Goal: Task Accomplishment & Management: Use online tool/utility

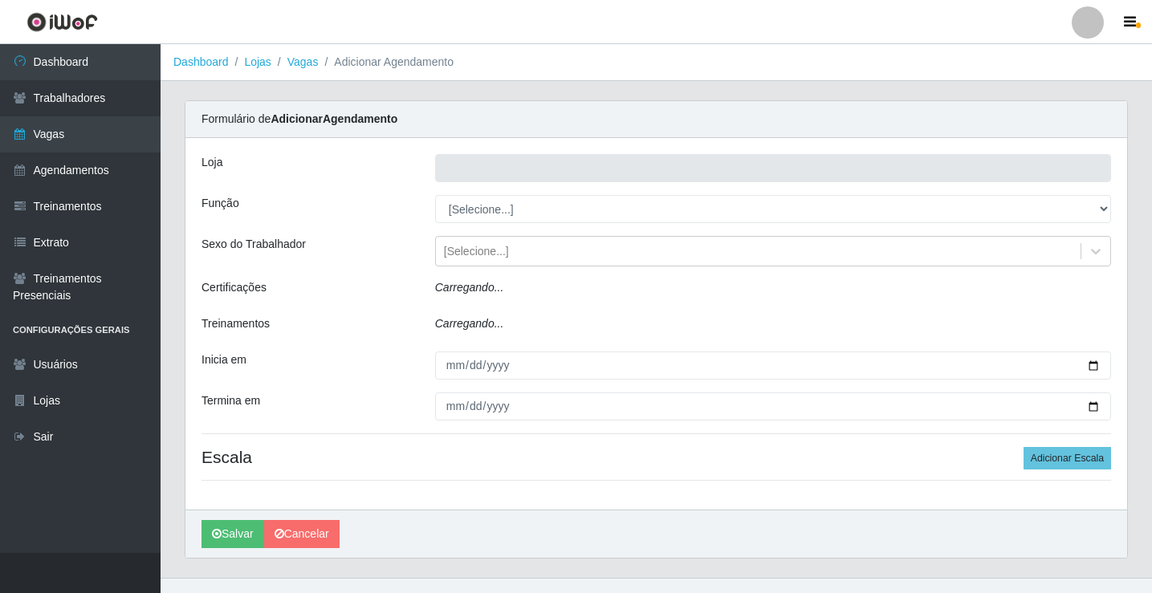
type input "Rede Econômico - Prata"
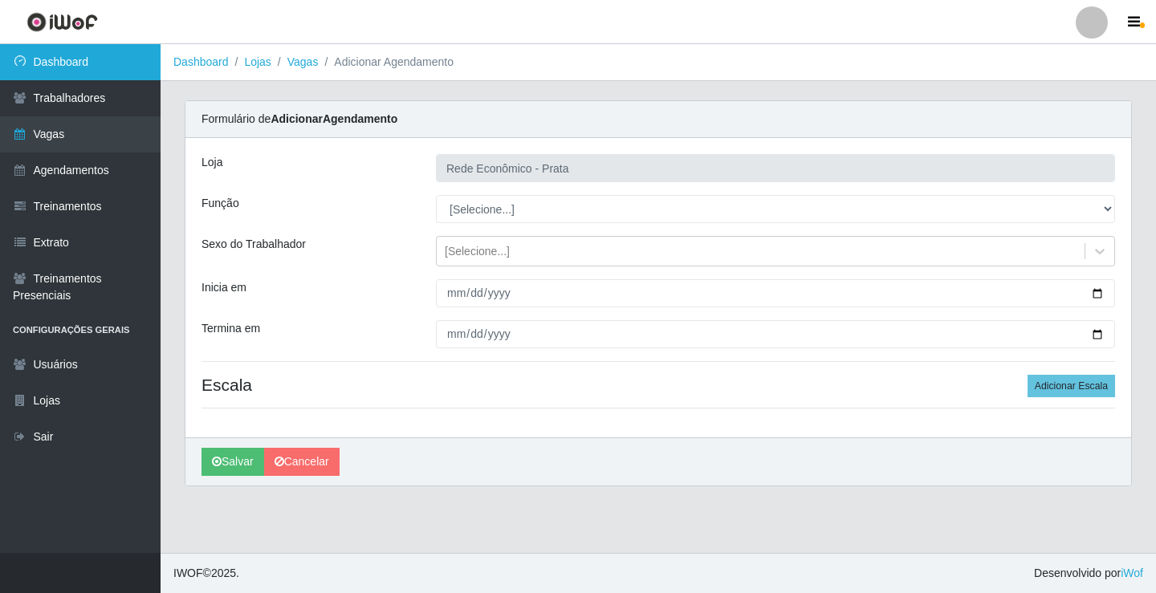
click at [126, 59] on link "Dashboard" at bounding box center [80, 62] width 161 height 36
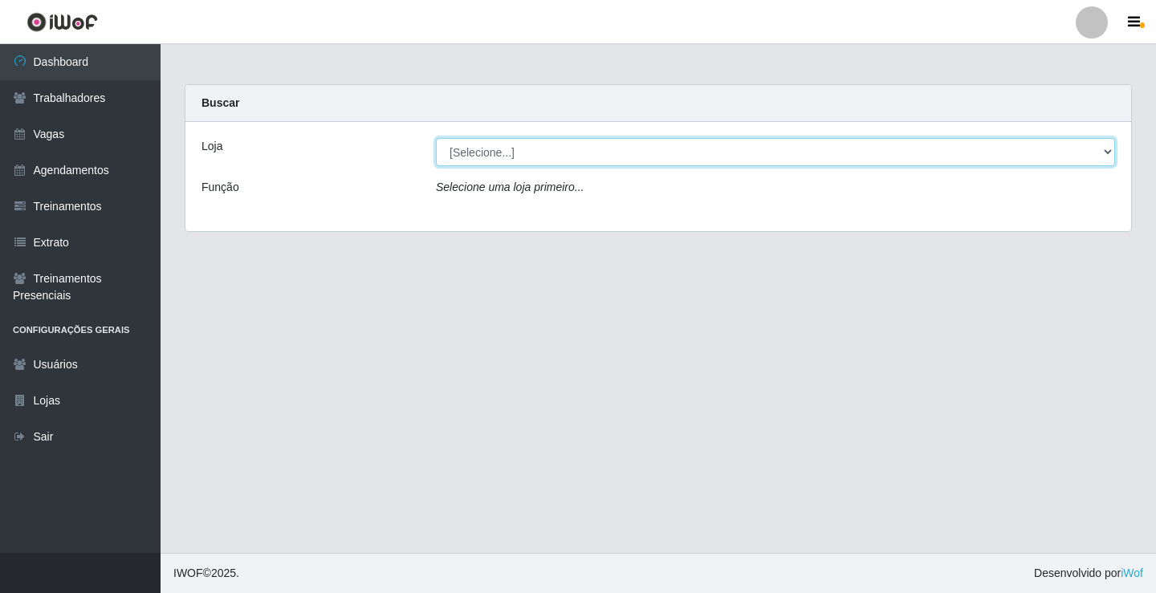
click at [1109, 149] on select "[Selecione...] Rede Econômico - Prata" at bounding box center [775, 152] width 679 height 28
select select "192"
click at [436, 138] on select "[Selecione...] Rede Econômico - Prata" at bounding box center [775, 152] width 679 height 28
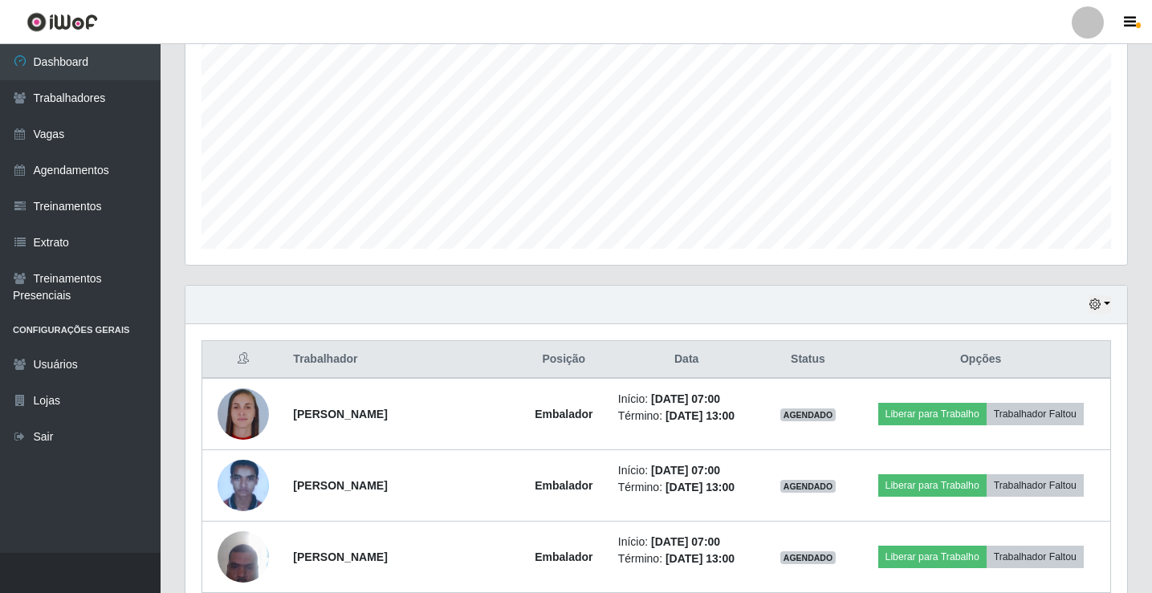
scroll to position [482, 0]
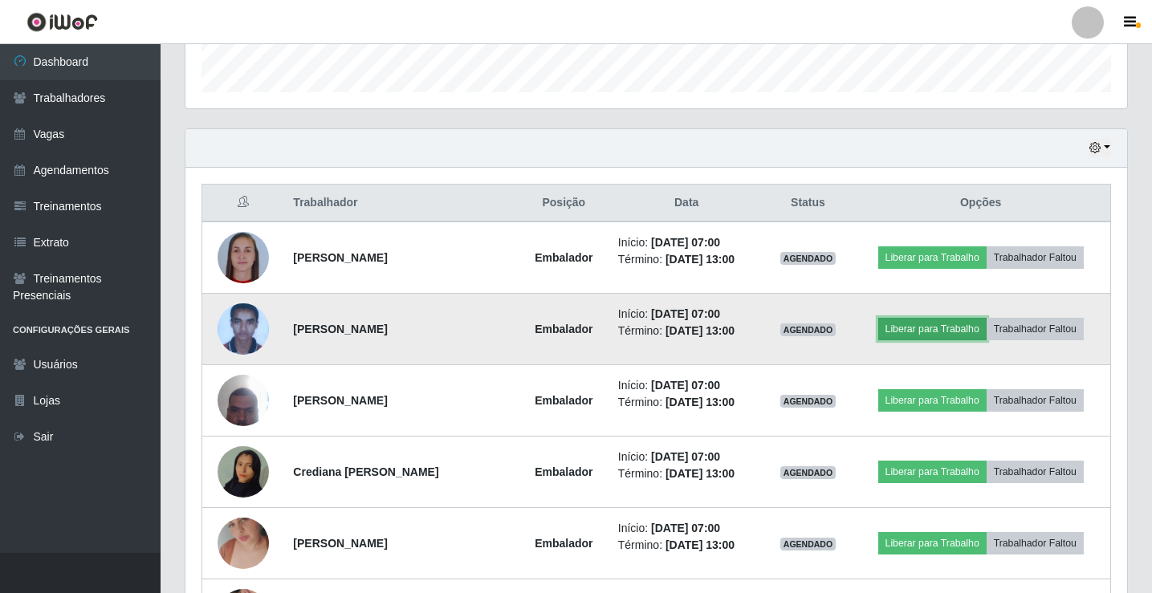
click at [943, 328] on button "Liberar para Trabalho" at bounding box center [932, 329] width 108 height 22
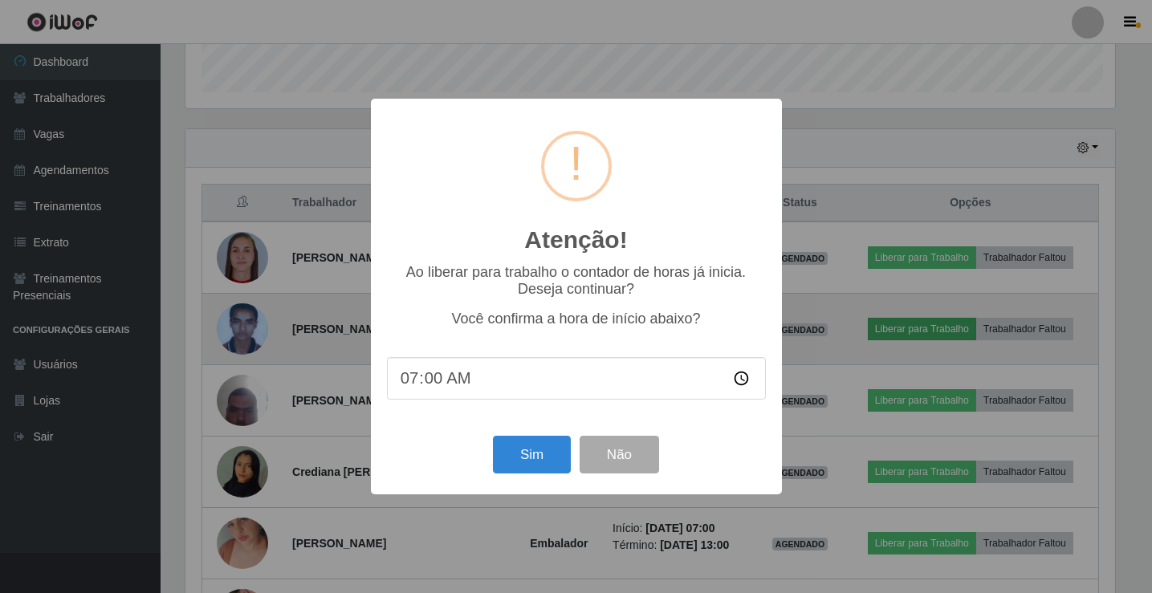
scroll to position [333, 934]
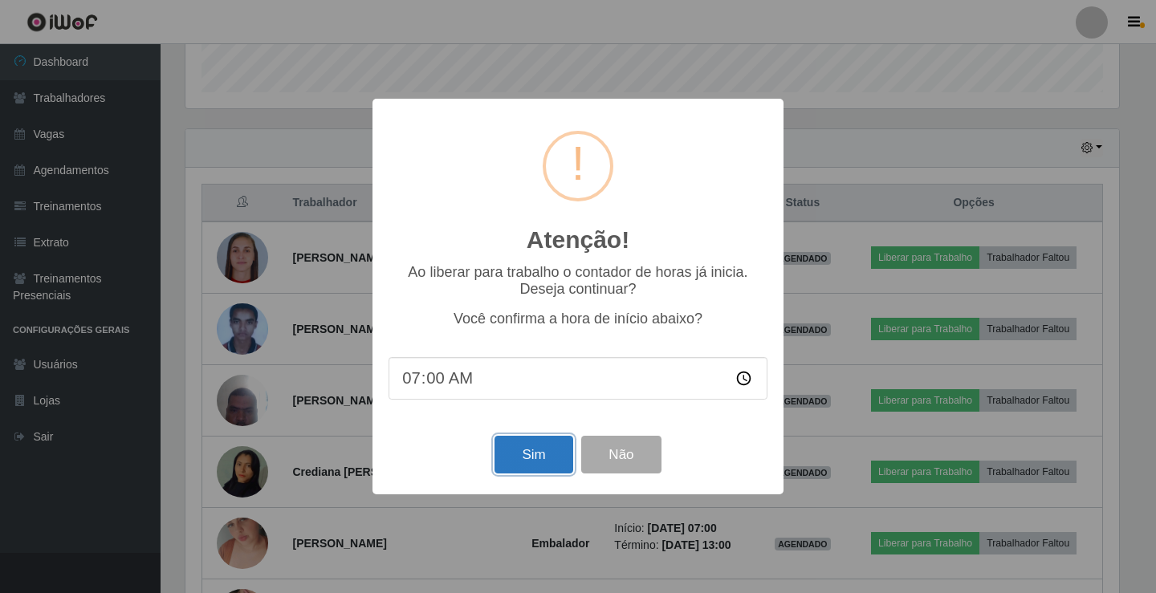
click at [526, 458] on button "Sim" at bounding box center [534, 455] width 78 height 38
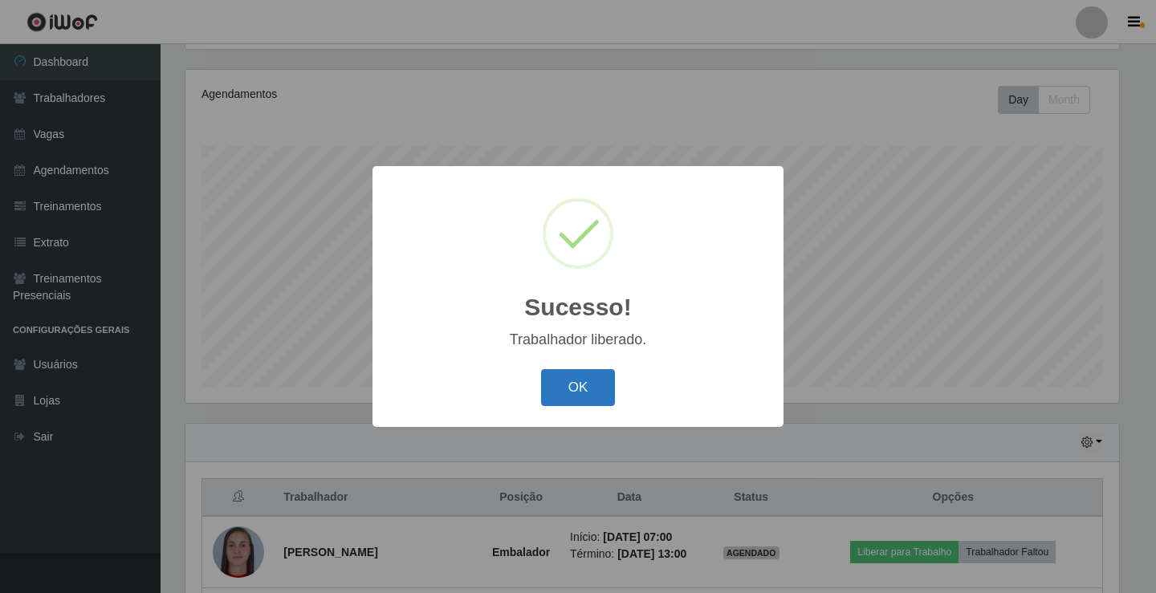
click at [580, 380] on button "OK" at bounding box center [578, 388] width 75 height 38
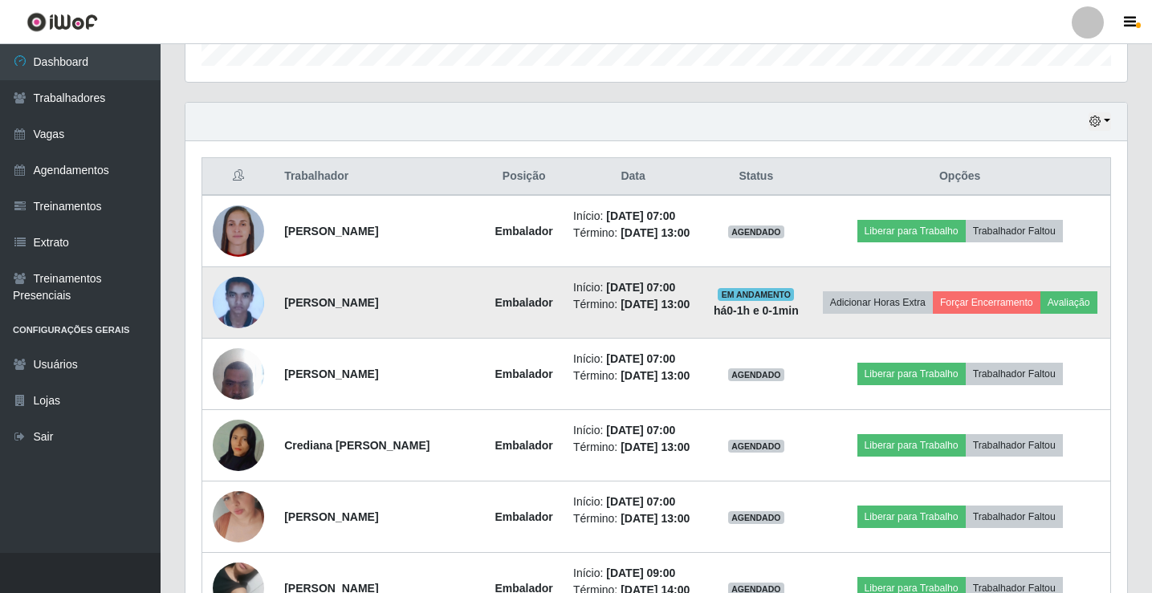
scroll to position [588, 0]
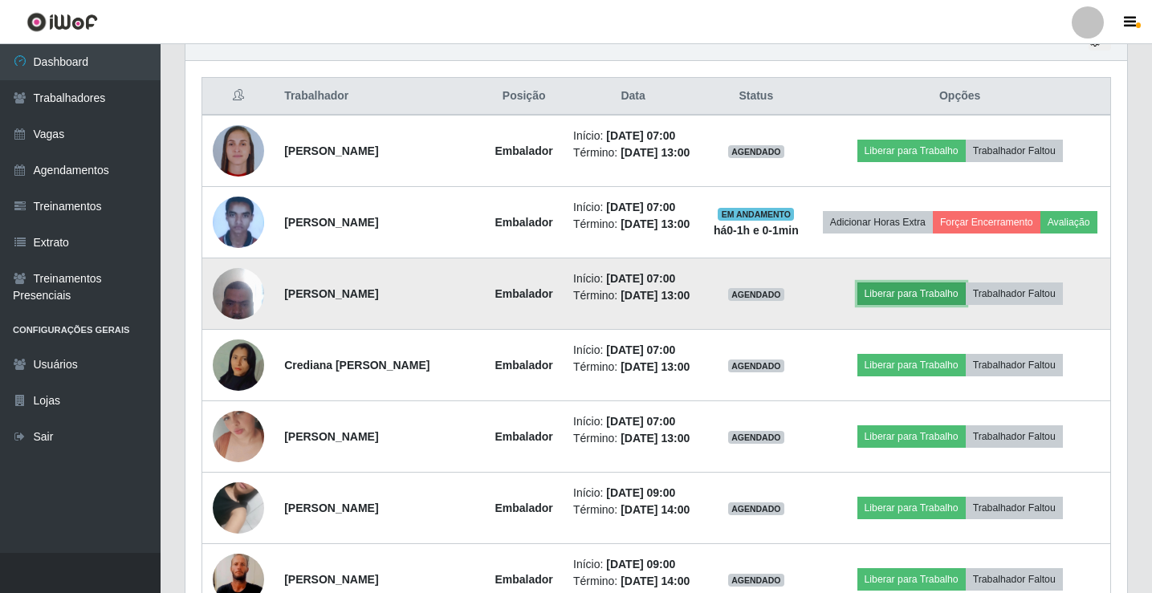
click at [908, 305] on button "Liberar para Trabalho" at bounding box center [911, 294] width 108 height 22
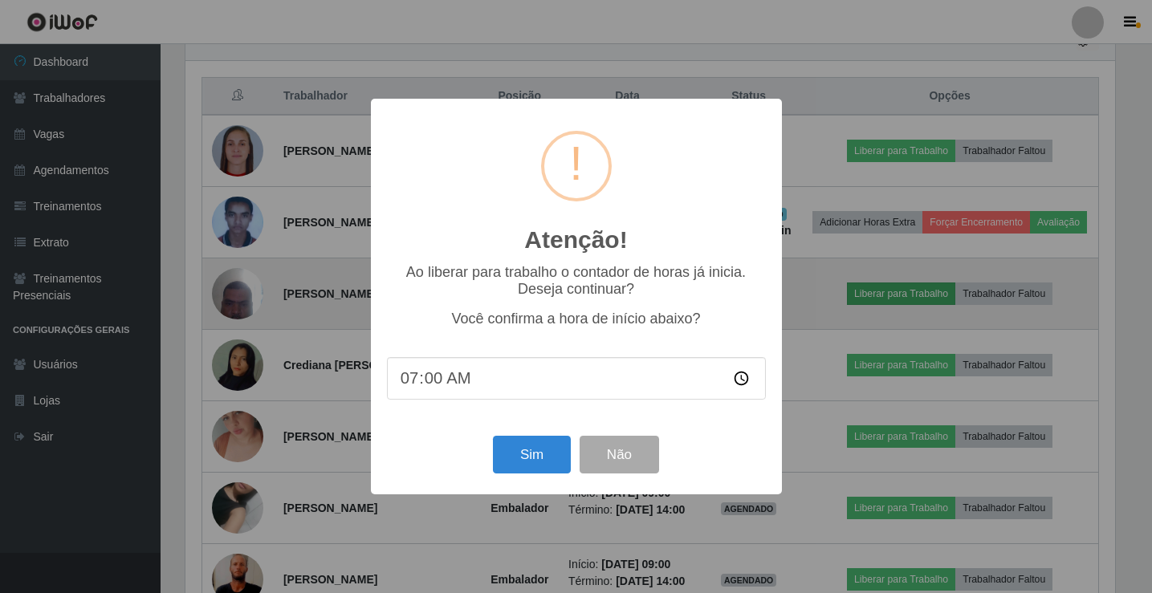
scroll to position [333, 934]
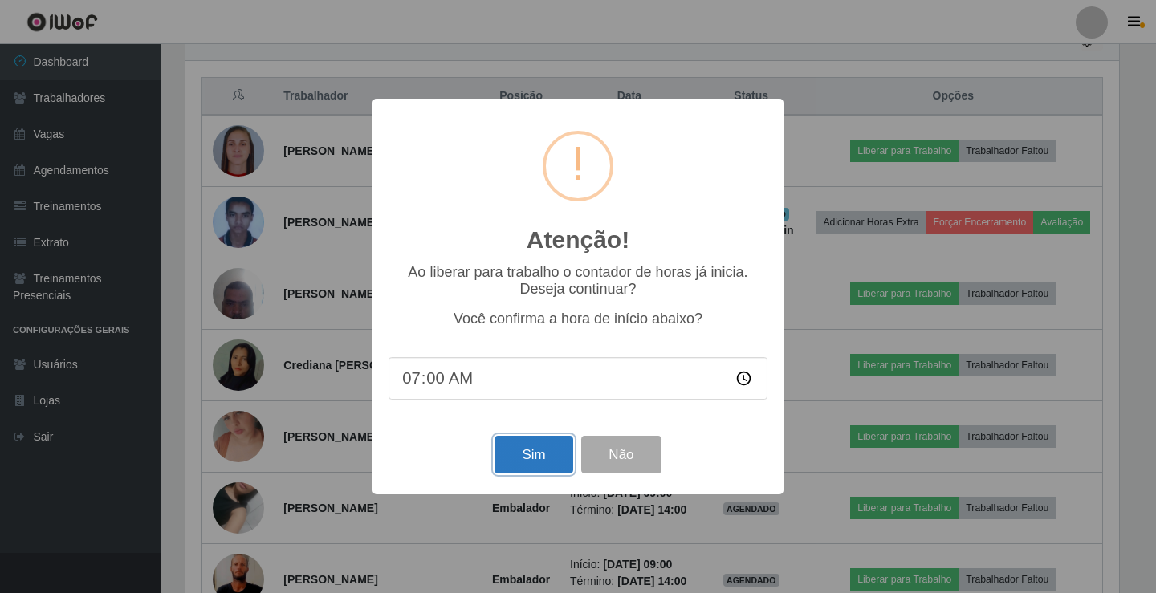
click at [543, 454] on button "Sim" at bounding box center [534, 455] width 78 height 38
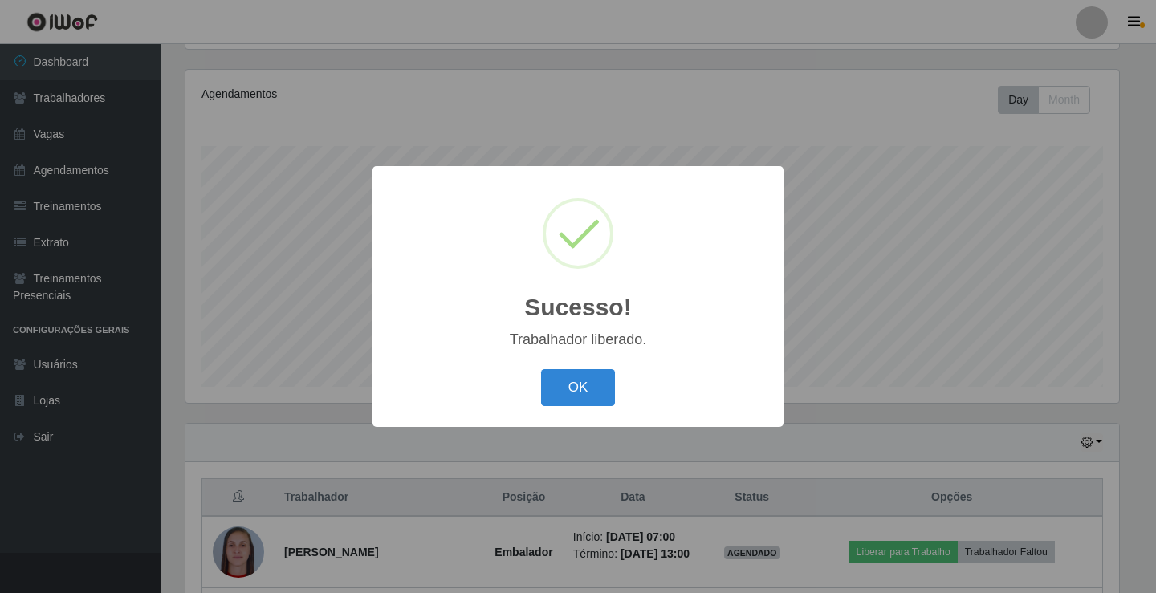
click at [571, 410] on div "OK Cancel" at bounding box center [578, 387] width 379 height 46
click at [564, 395] on button "OK" at bounding box center [578, 388] width 75 height 38
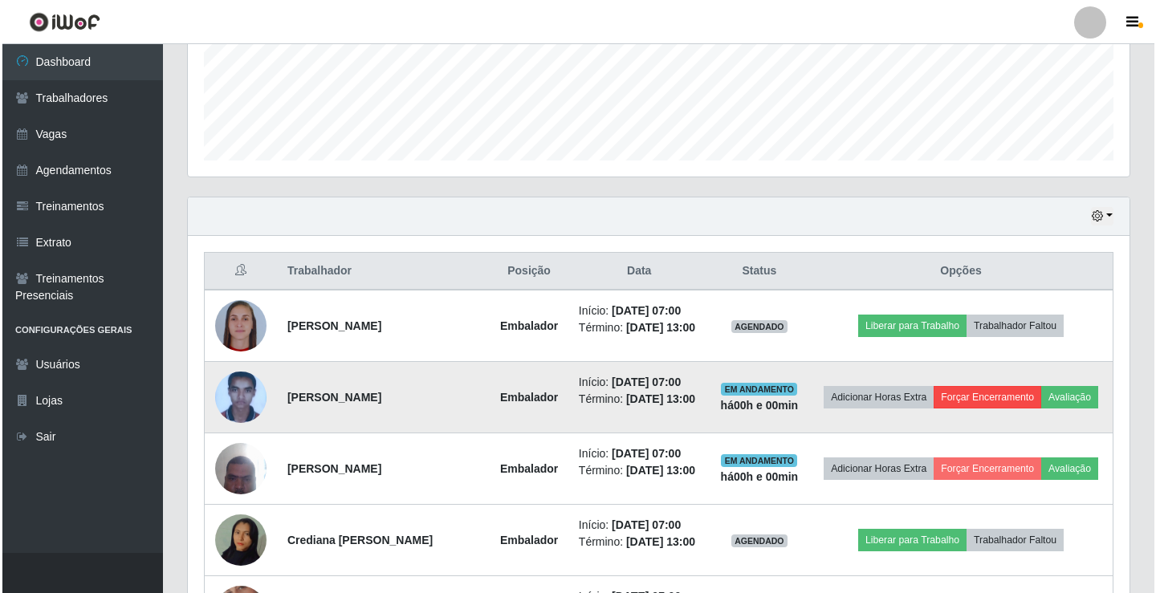
scroll to position [428, 0]
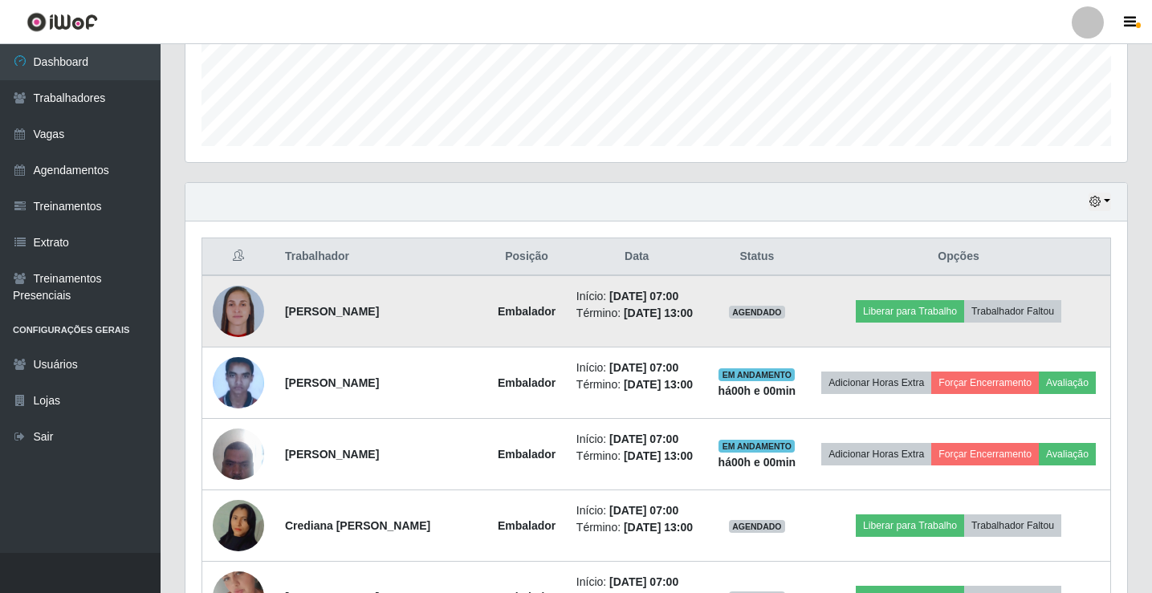
click at [950, 304] on td "Liberar para Trabalho Trabalhador Faltou" at bounding box center [958, 311] width 303 height 72
click at [938, 320] on button "Liberar para Trabalho" at bounding box center [910, 311] width 108 height 22
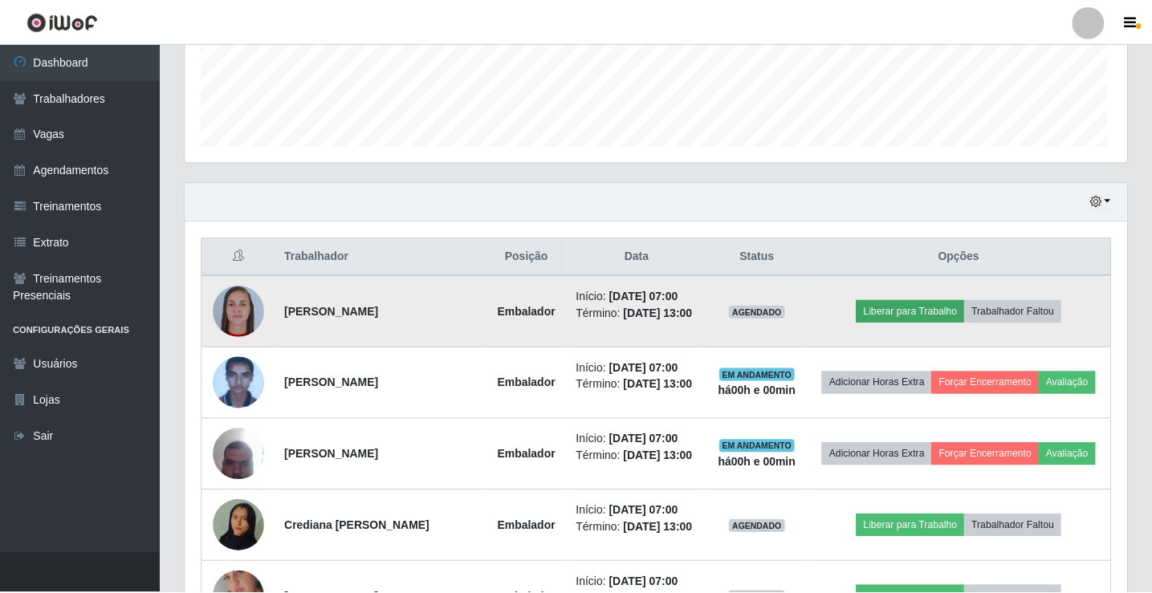
scroll to position [333, 934]
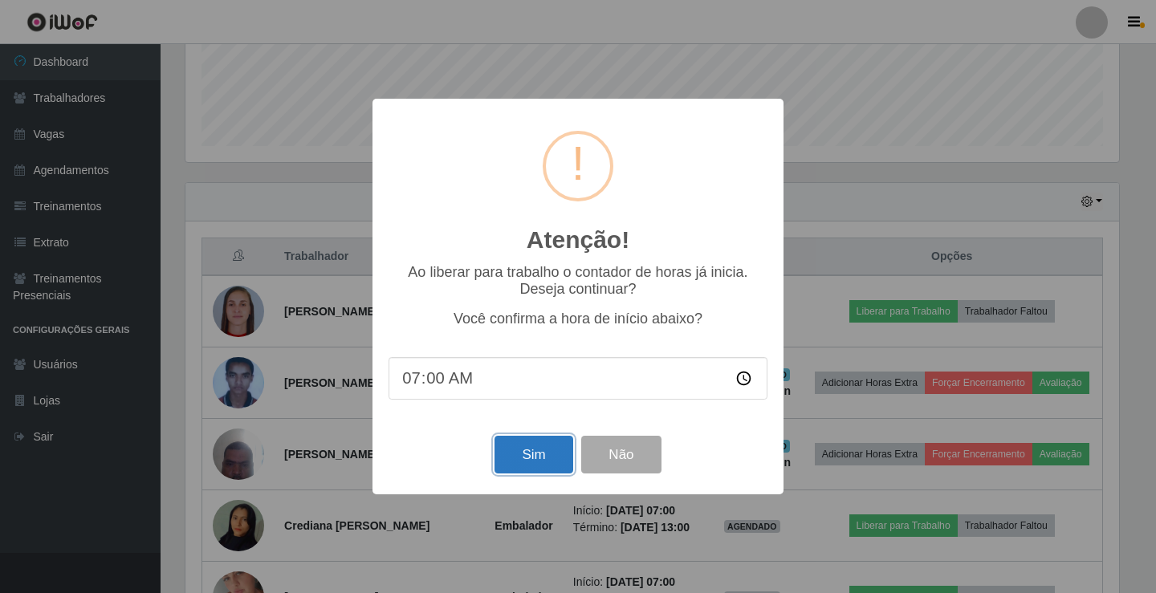
click at [515, 450] on button "Sim" at bounding box center [534, 455] width 78 height 38
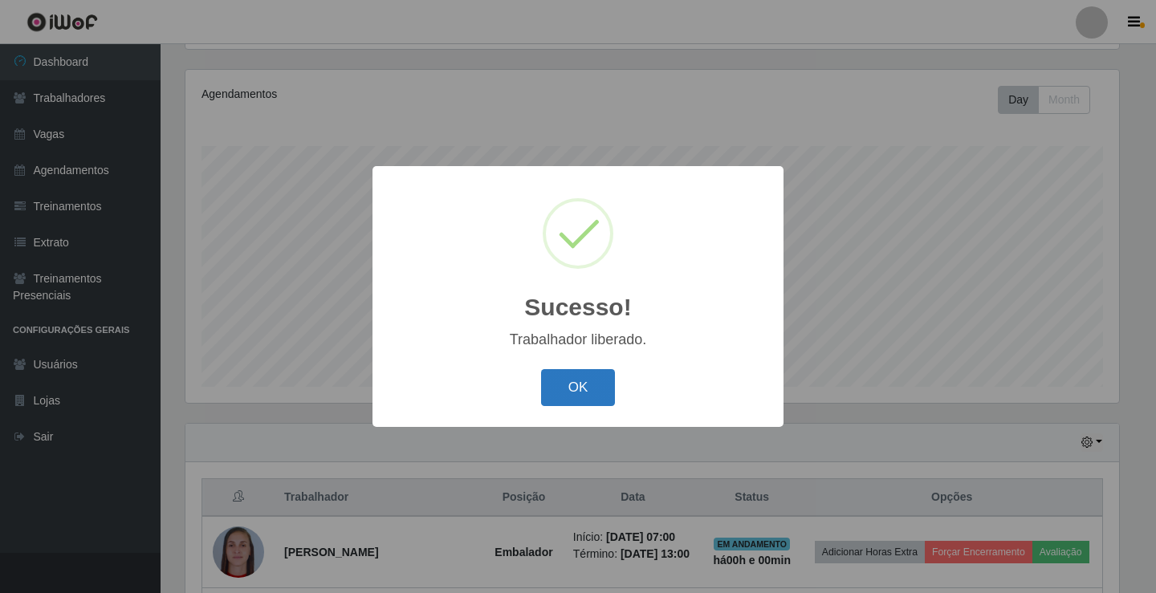
click at [576, 397] on button "OK" at bounding box center [578, 388] width 75 height 38
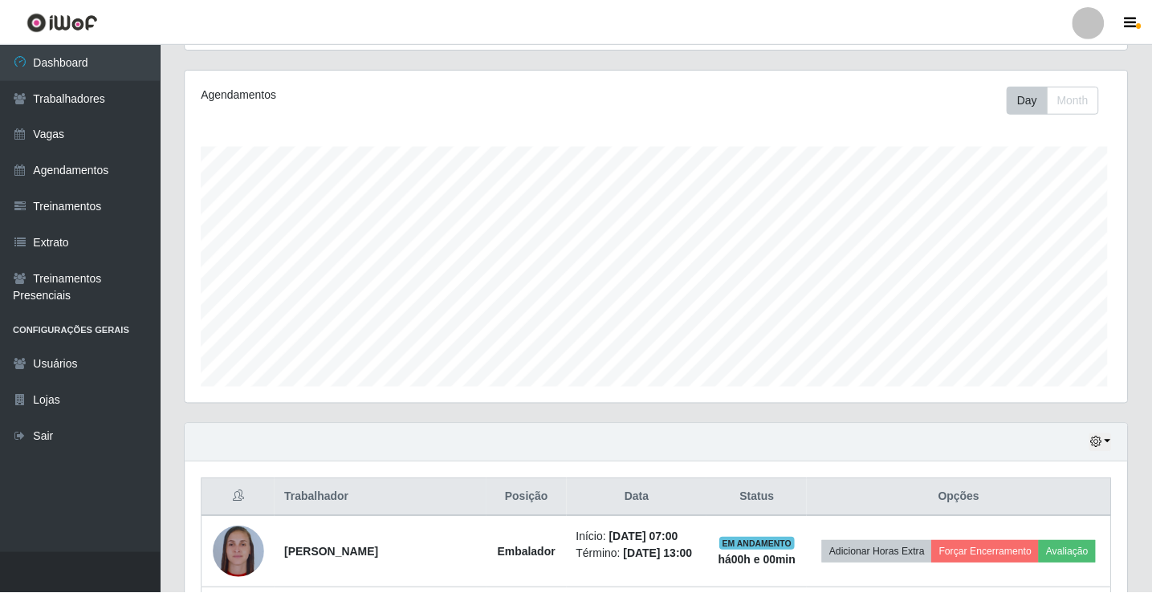
scroll to position [0, 0]
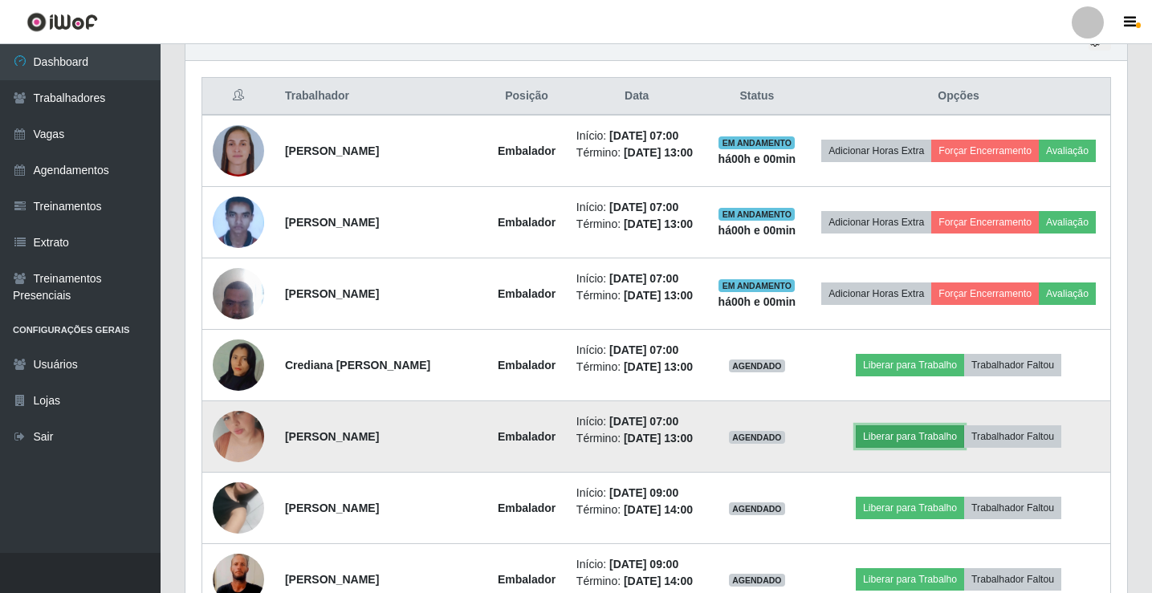
click at [935, 448] on button "Liberar para Trabalho" at bounding box center [910, 436] width 108 height 22
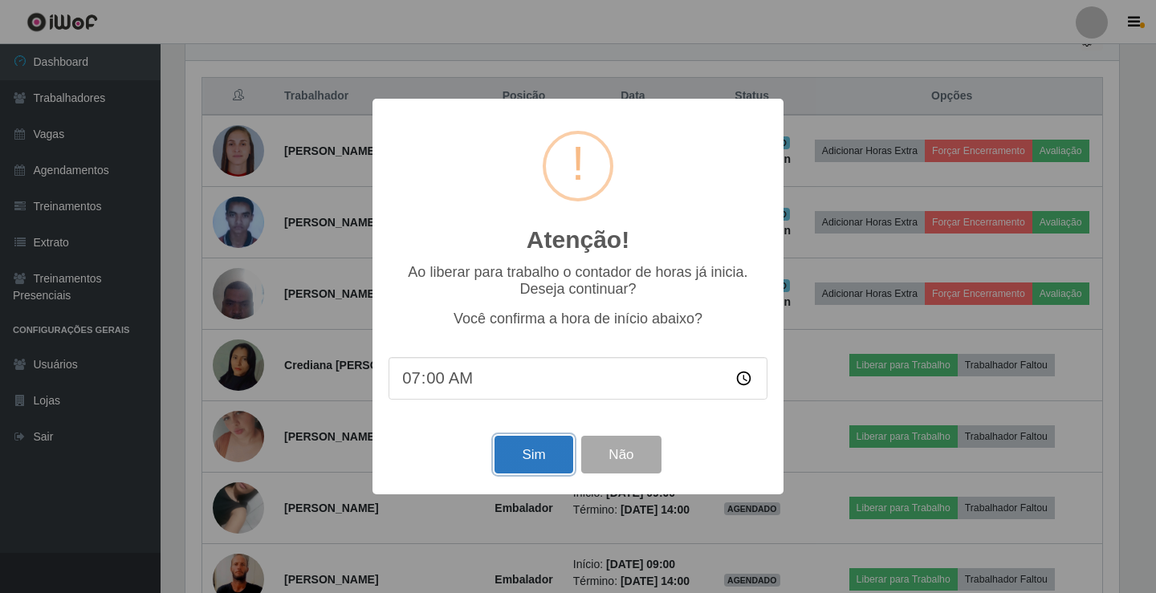
click at [556, 474] on button "Sim" at bounding box center [534, 455] width 78 height 38
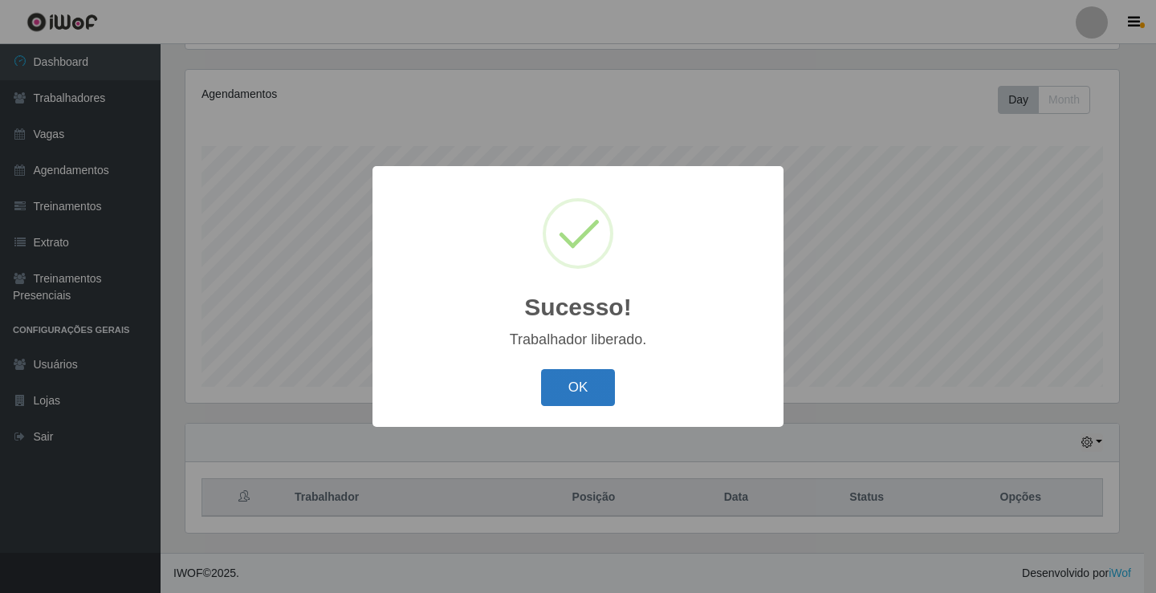
click at [560, 393] on button "OK" at bounding box center [578, 388] width 75 height 38
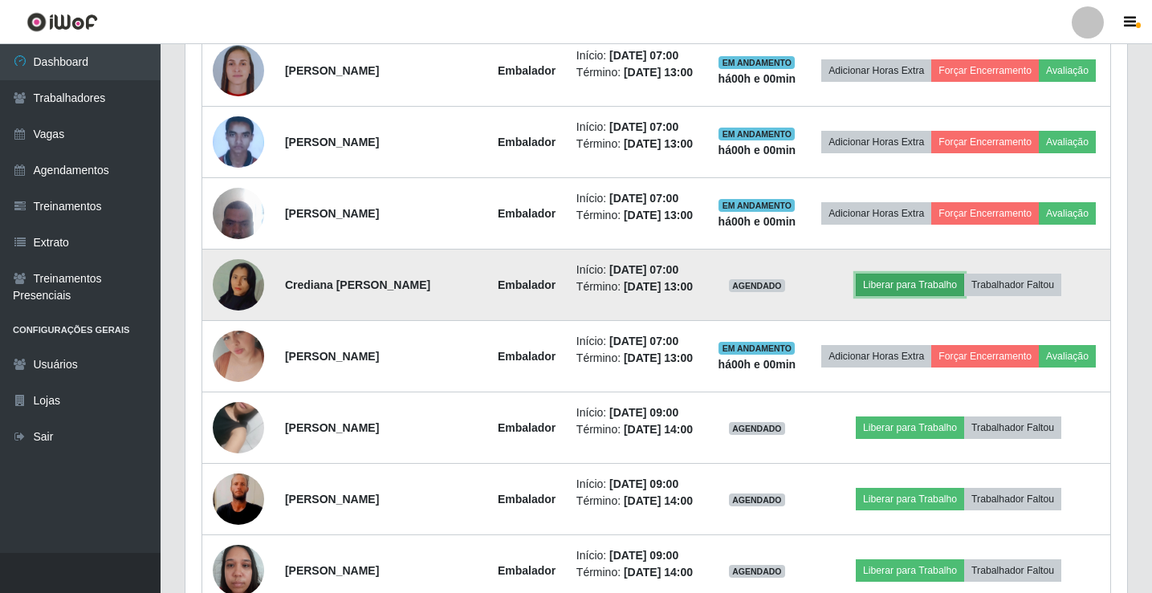
click at [906, 296] on button "Liberar para Trabalho" at bounding box center [910, 285] width 108 height 22
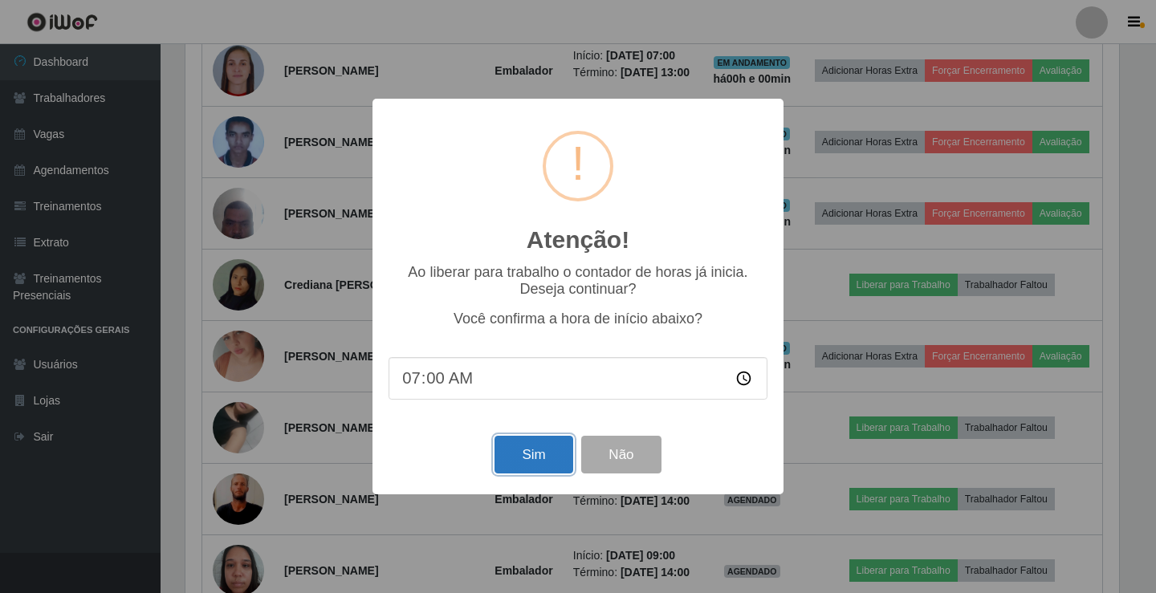
click at [533, 470] on button "Sim" at bounding box center [534, 455] width 78 height 38
